Goal: Task Accomplishment & Management: Use online tool/utility

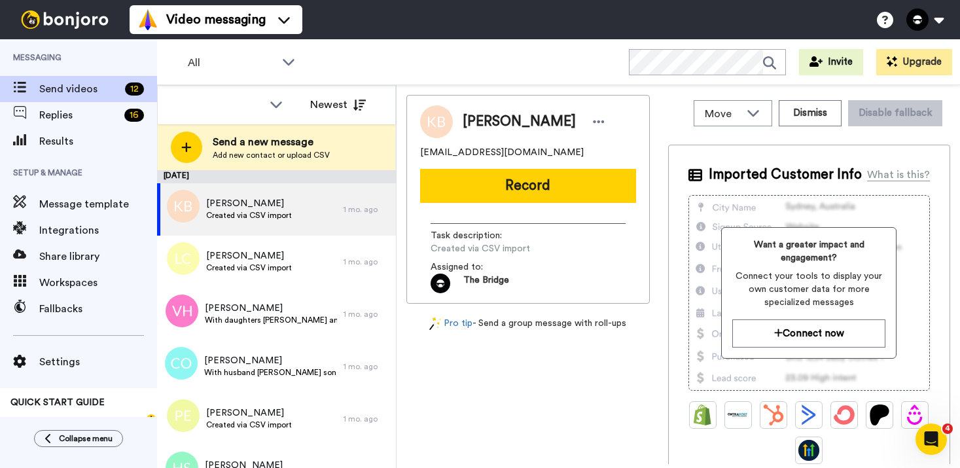
click at [434, 52] on div "All WORKSPACES View all All Default Every Table Thanking Giving + Add a new wor…" at bounding box center [558, 62] width 803 height 46
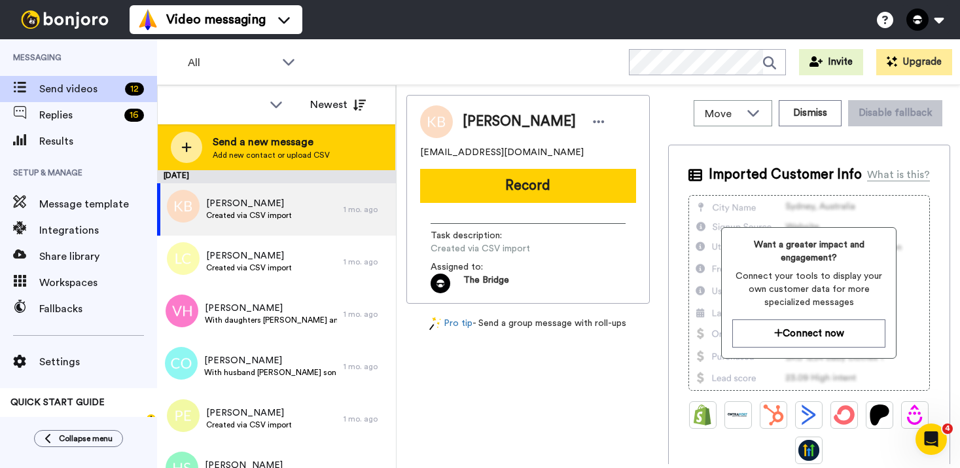
click at [228, 142] on span "Send a new message" at bounding box center [271, 142] width 117 height 16
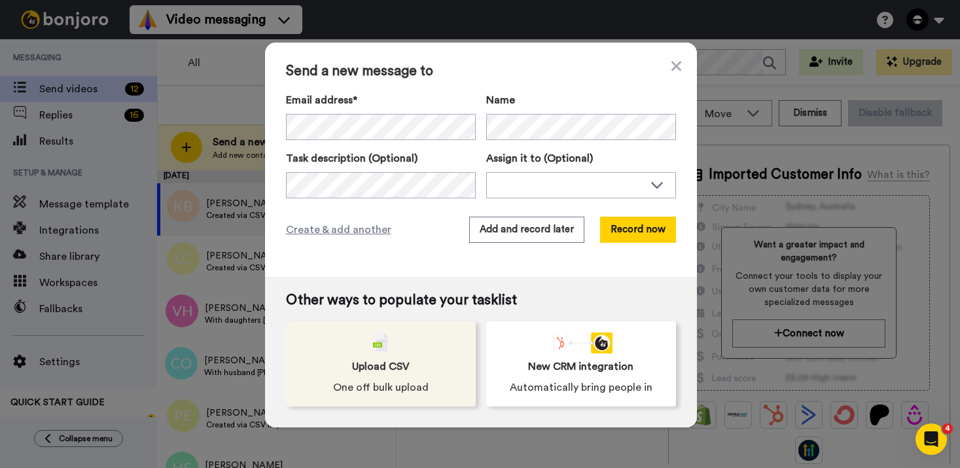
click at [394, 390] on span "One off bulk upload" at bounding box center [380, 387] width 95 height 16
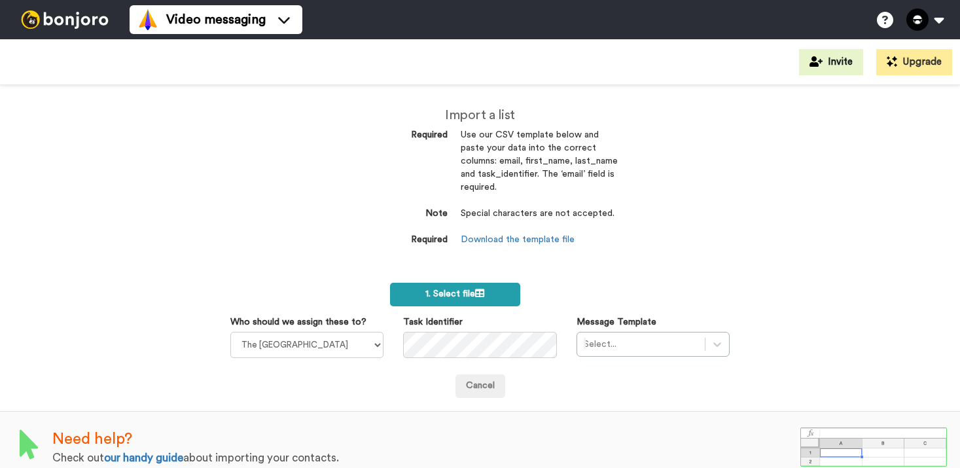
click at [407, 296] on label "1. Select file" at bounding box center [455, 295] width 130 height 24
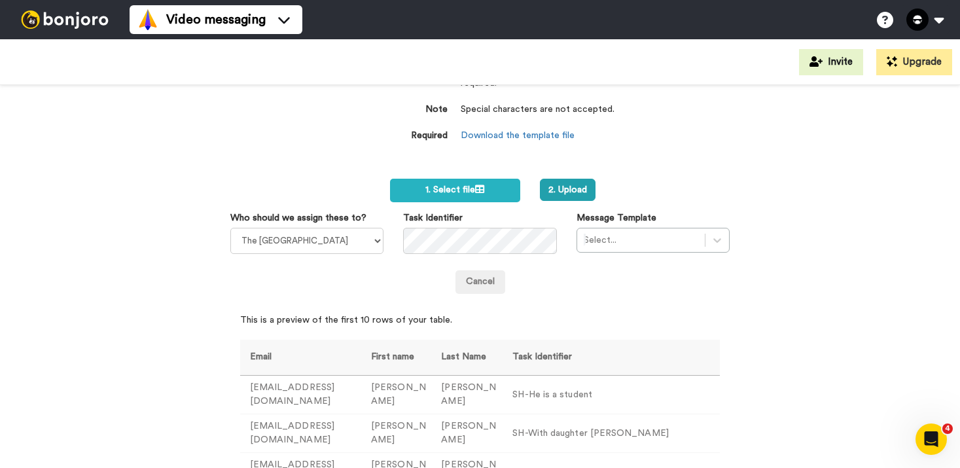
scroll to position [111, 0]
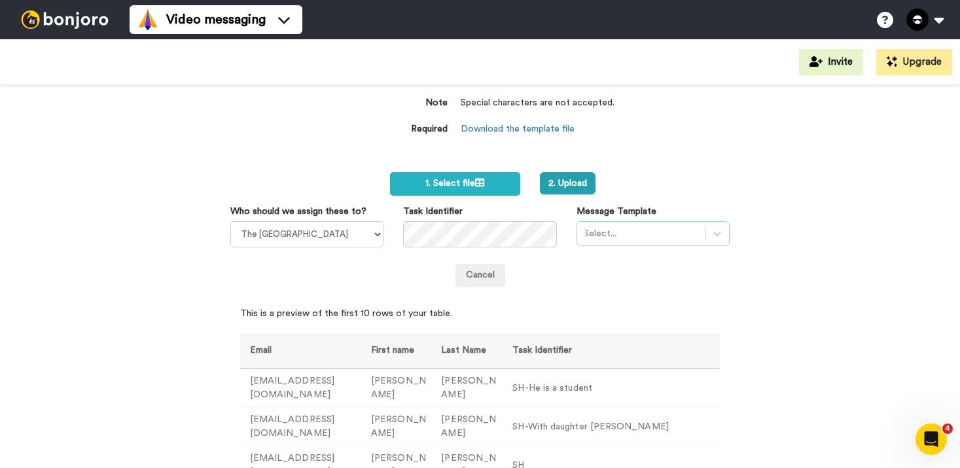
click at [626, 230] on div at bounding box center [640, 234] width 114 height 16
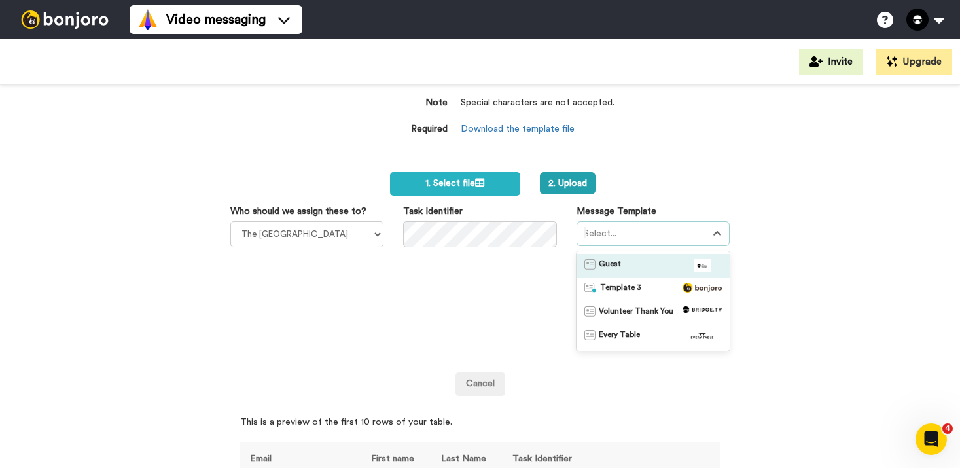
click at [621, 266] on div "Guest" at bounding box center [652, 265] width 137 height 13
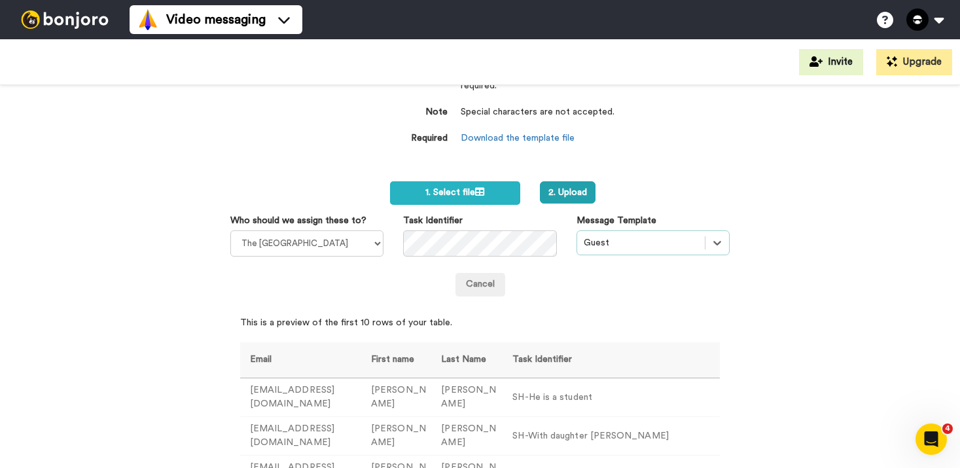
scroll to position [100, 0]
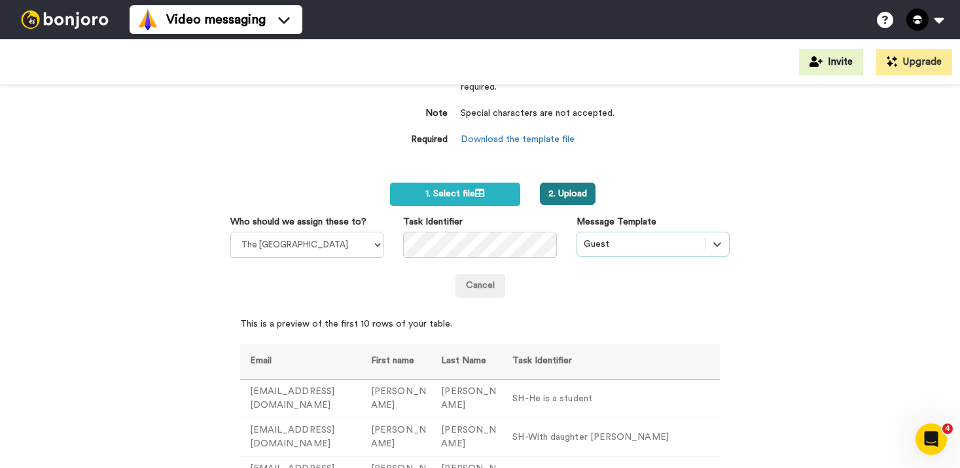
click at [578, 194] on button "2. Upload" at bounding box center [568, 193] width 56 height 22
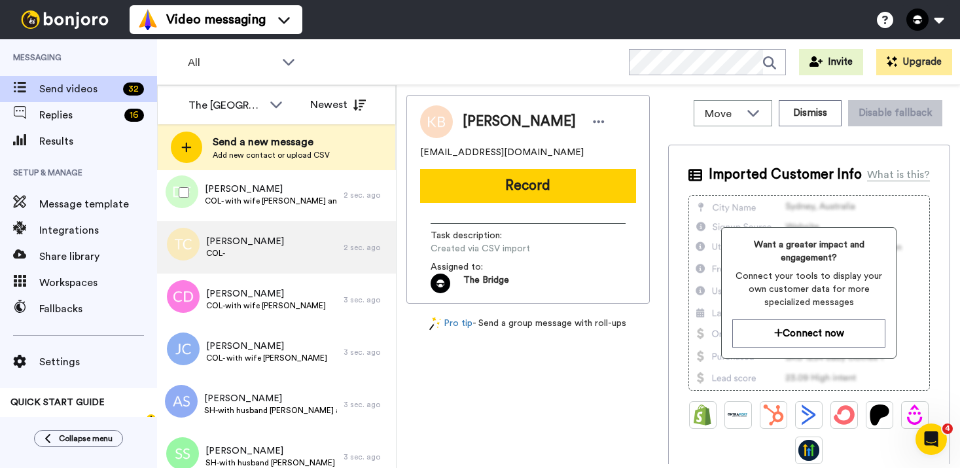
scroll to position [63, 0]
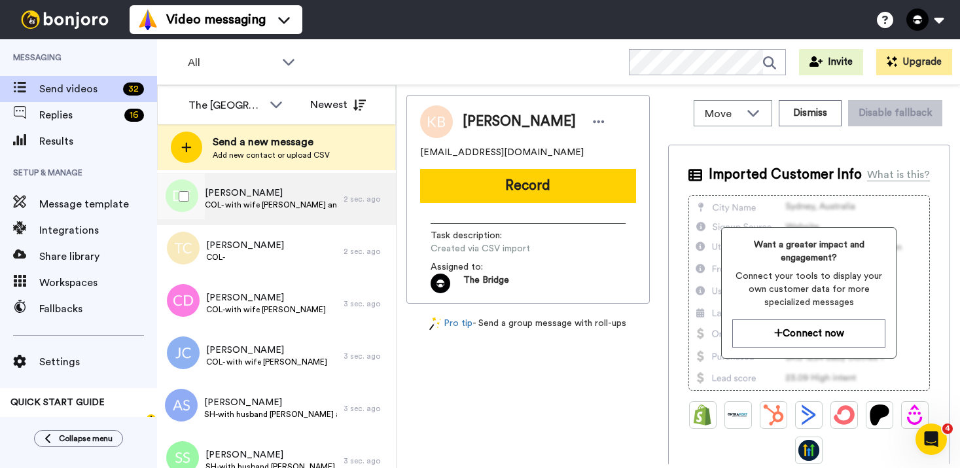
click at [294, 201] on span "COL- with wife Krista and daughter Karyssa" at bounding box center [271, 204] width 132 height 10
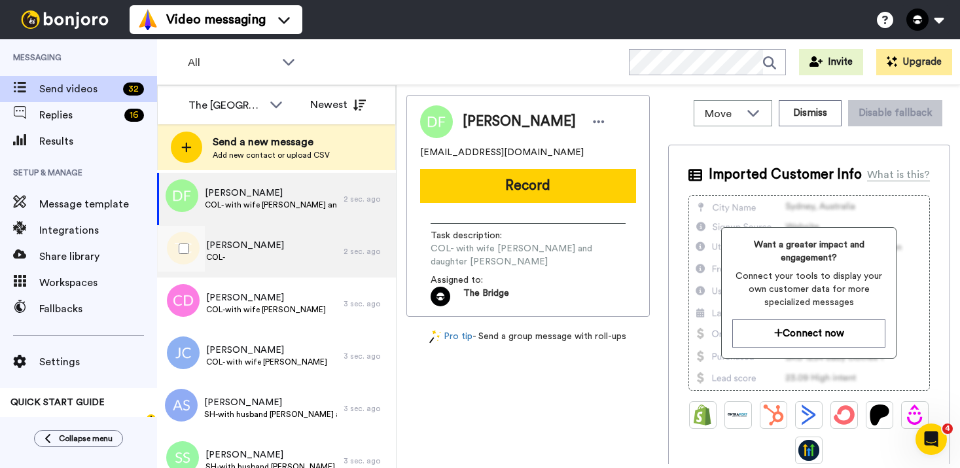
click at [290, 245] on div "Tara Chambers COL-" at bounding box center [250, 251] width 186 height 52
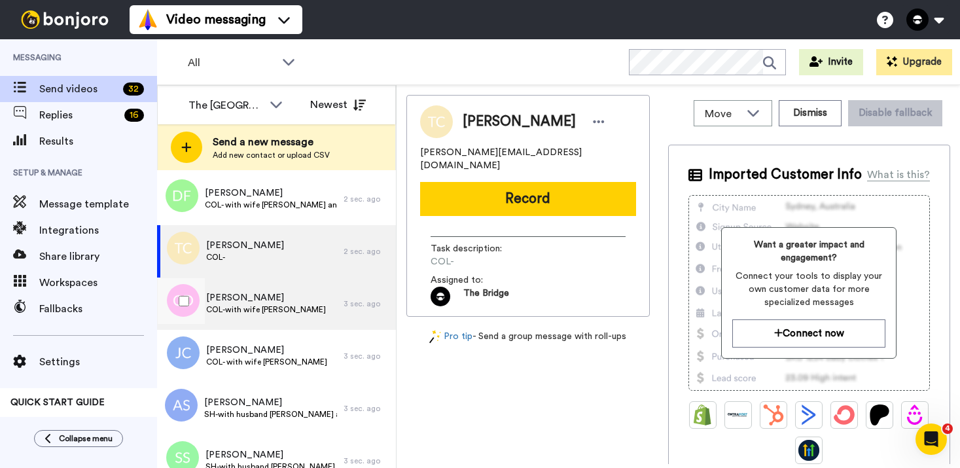
click at [286, 294] on div "Cordell Dorsey COL-with wife Paige" at bounding box center [250, 303] width 186 height 52
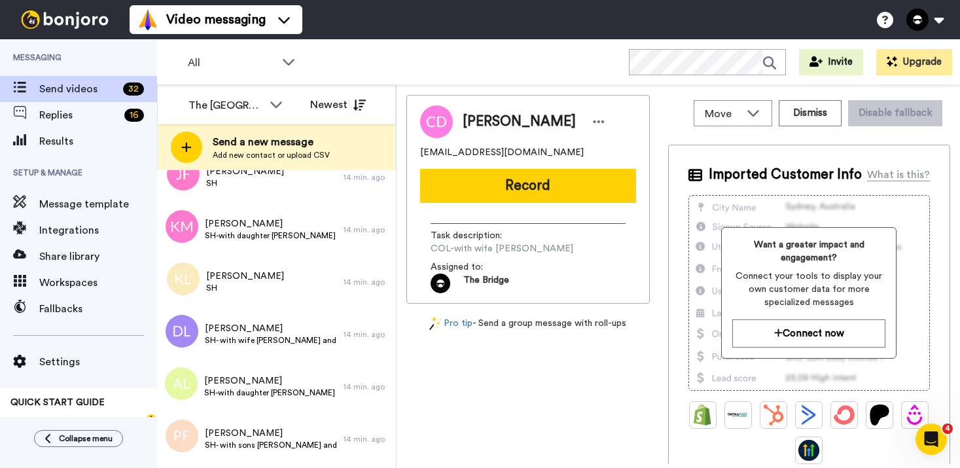
scroll to position [617, 0]
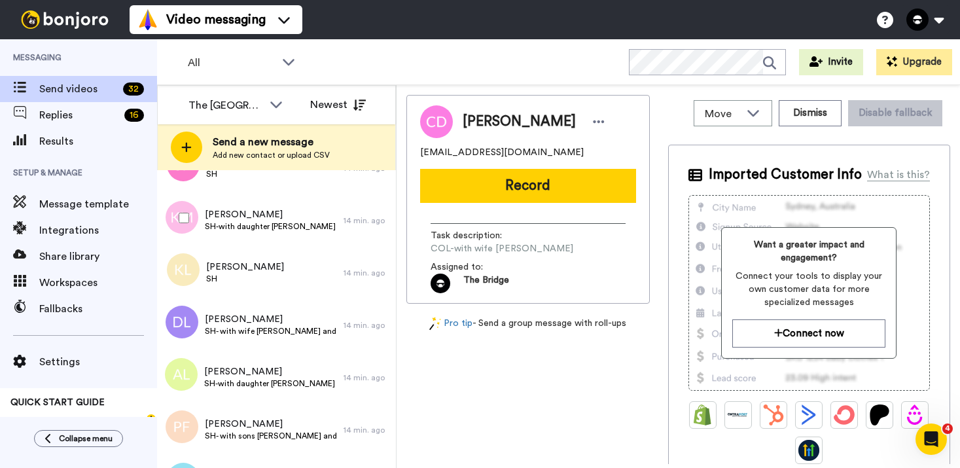
click at [293, 224] on span "SH-with daughter Kaiser and partner Wesley" at bounding box center [271, 226] width 132 height 10
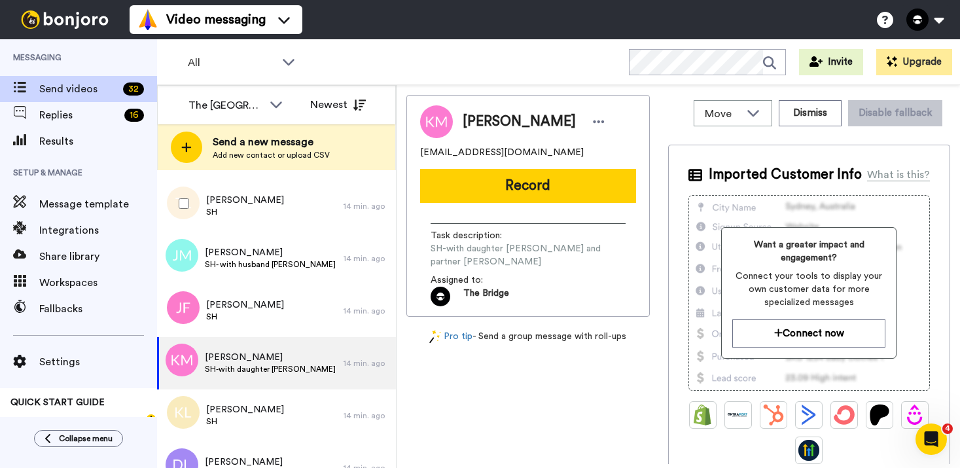
scroll to position [459, 0]
